Goal: Navigation & Orientation: Find specific page/section

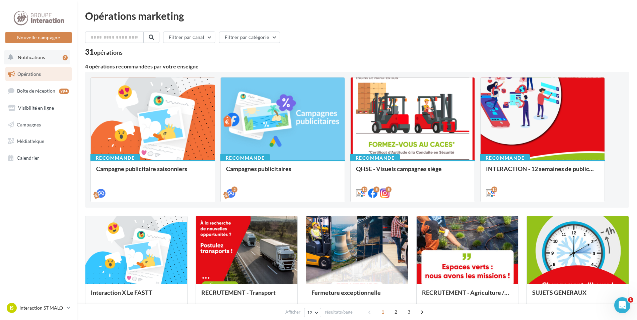
click at [32, 56] on span "Notifications" at bounding box center [31, 57] width 27 height 6
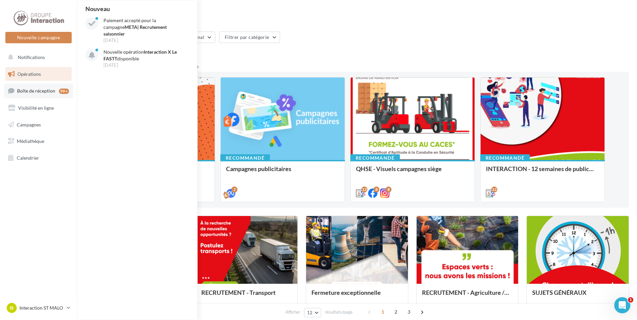
click at [31, 94] on link "Boîte de réception 99+" at bounding box center [38, 90] width 69 height 14
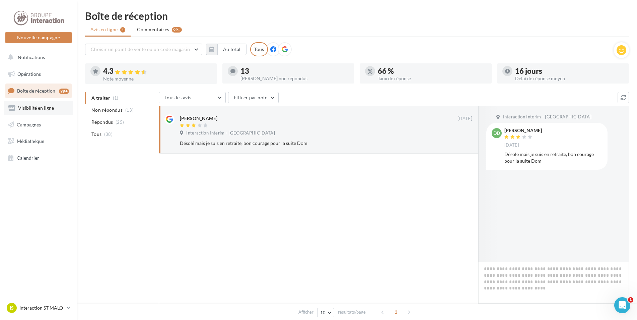
click at [31, 107] on span "Visibilité en ligne" at bounding box center [36, 108] width 36 height 6
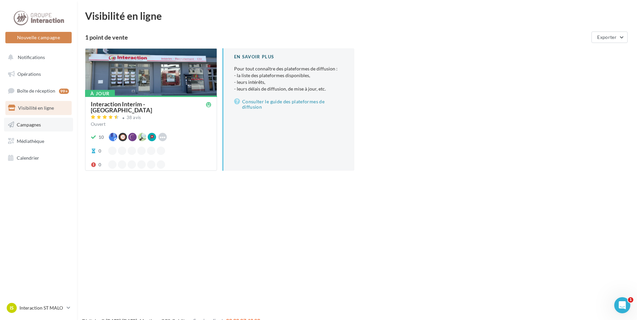
click at [27, 124] on span "Campagnes" at bounding box center [29, 124] width 24 height 6
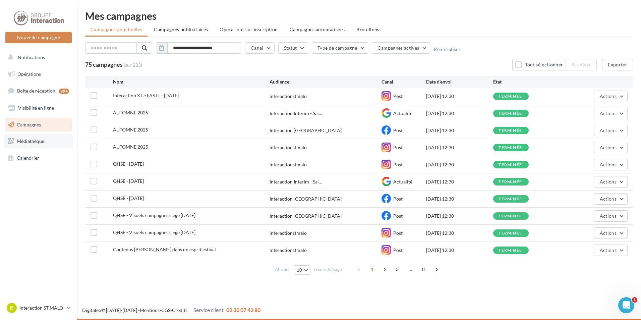
click at [25, 142] on span "Médiathèque" at bounding box center [30, 141] width 27 height 6
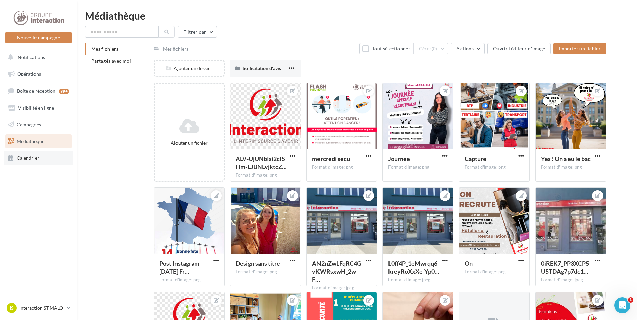
click at [23, 159] on span "Calendrier" at bounding box center [28, 158] width 22 height 6
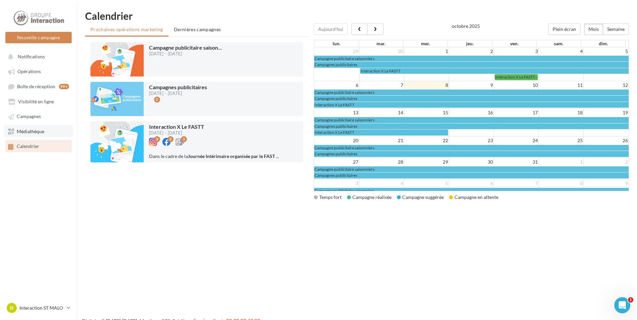
click at [30, 132] on span "Médiathèque" at bounding box center [30, 131] width 27 height 6
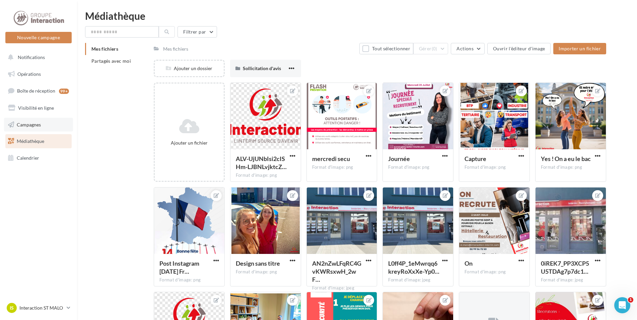
click at [28, 124] on span "Campagnes" at bounding box center [29, 124] width 24 height 6
